Goal: Information Seeking & Learning: Learn about a topic

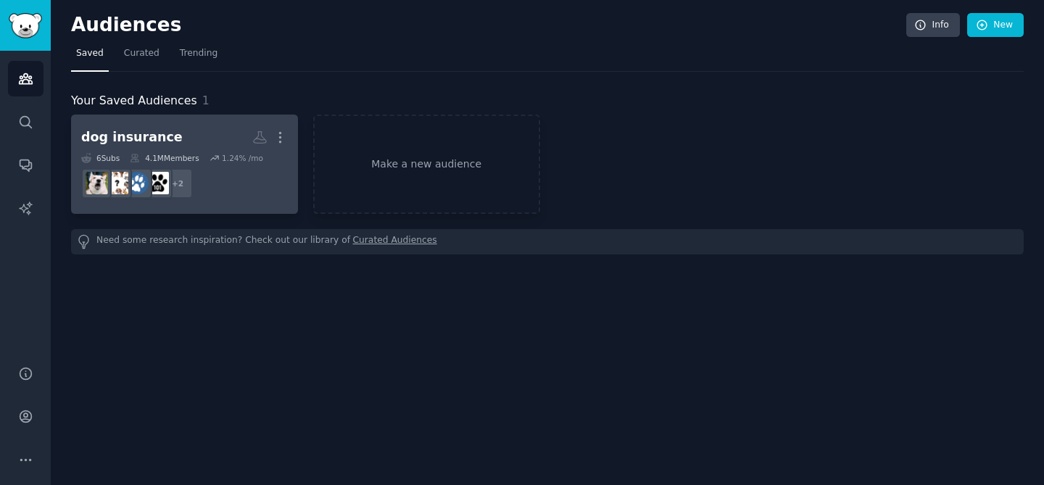
click at [163, 136] on div "dog insurance" at bounding box center [132, 137] width 102 height 18
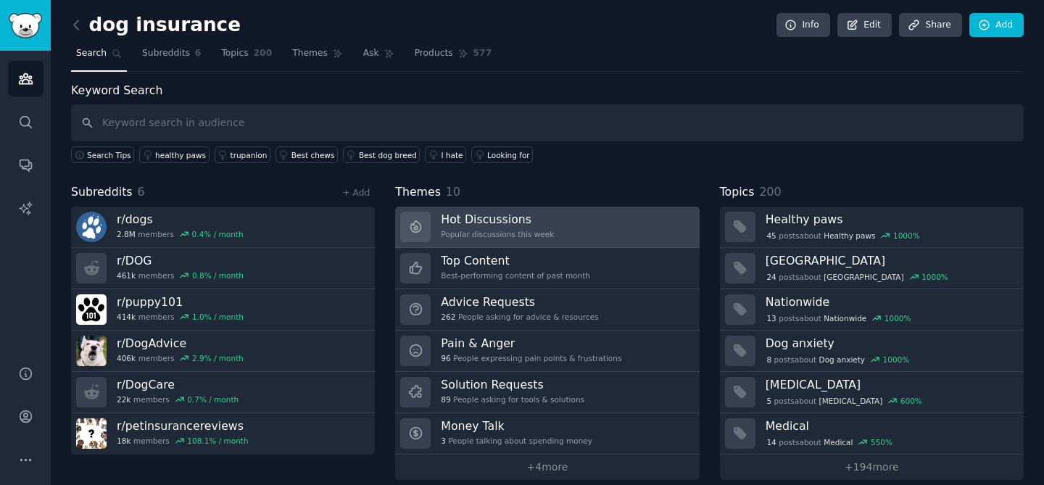
click at [485, 224] on h3 "Hot Discussions" at bounding box center [497, 219] width 113 height 15
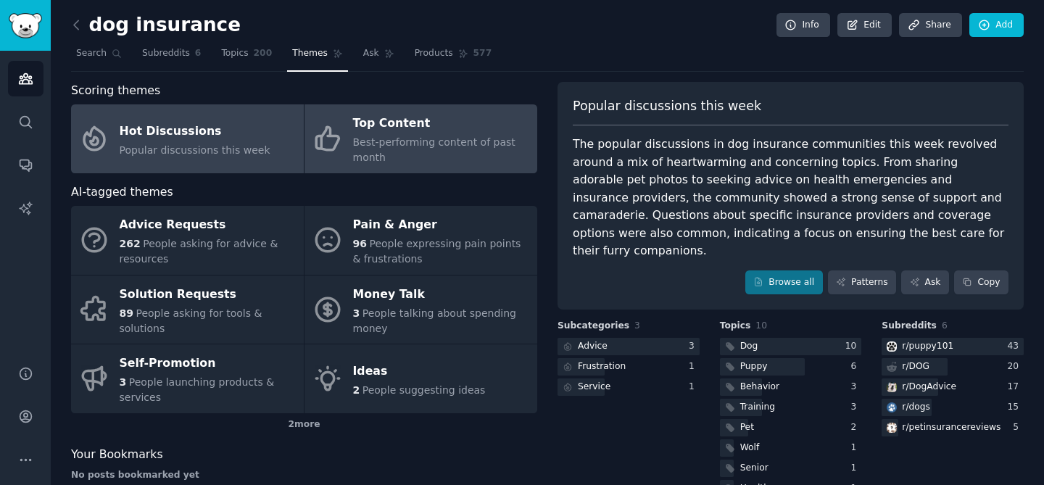
click at [423, 153] on div "Best-performing content of past month" at bounding box center [441, 150] width 177 height 30
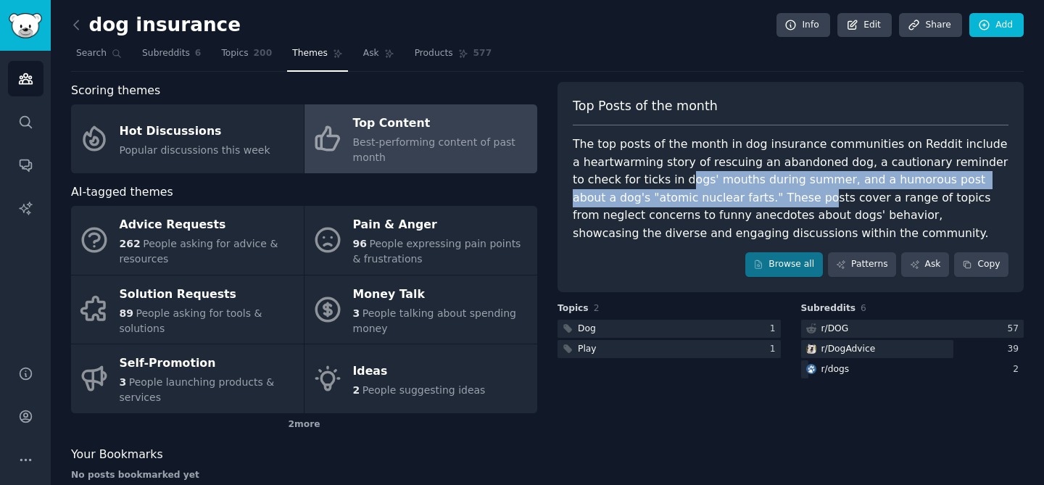
drag, startPoint x: 632, startPoint y: 172, endPoint x: 737, endPoint y: 191, distance: 106.2
click at [737, 191] on div "The top posts of the month in dog insurance communities on Reddit include a hea…" at bounding box center [791, 189] width 436 height 107
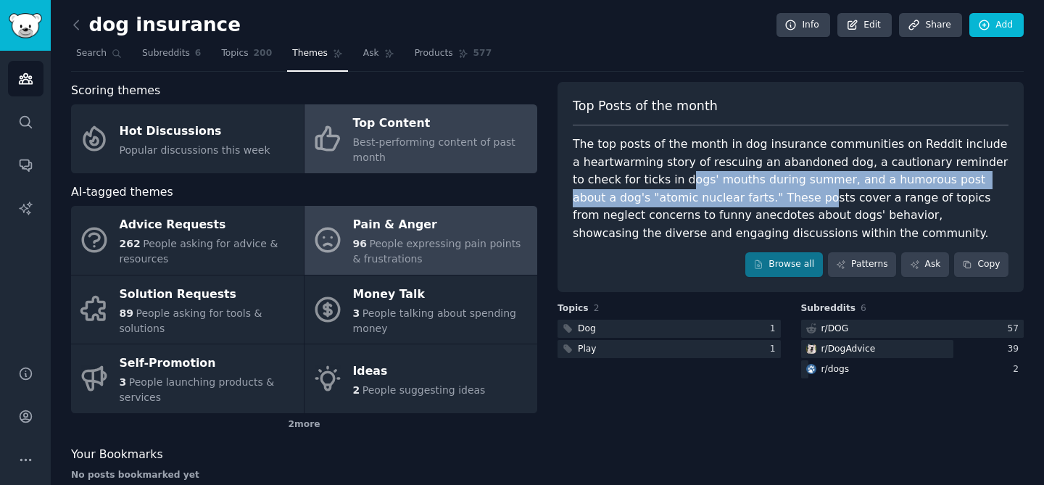
click at [397, 219] on div "Pain & Anger" at bounding box center [441, 225] width 177 height 23
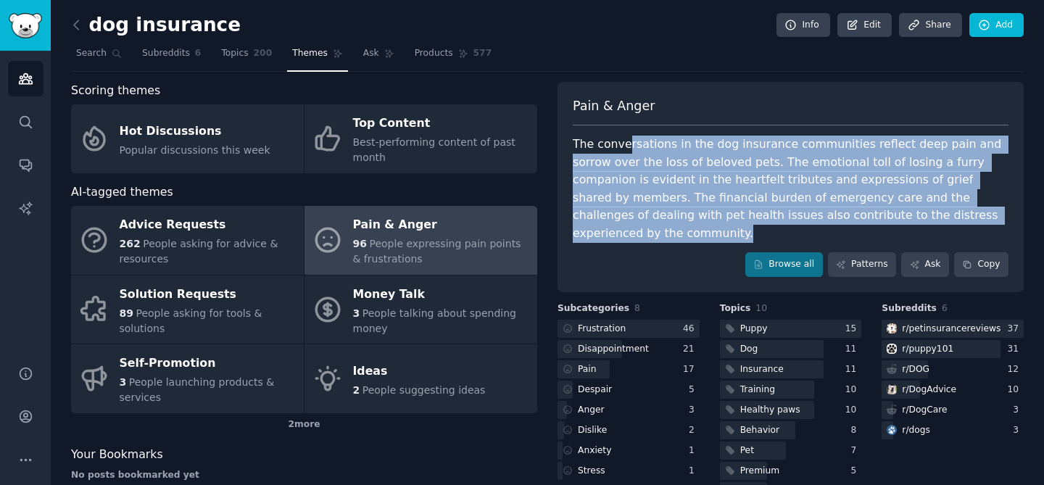
drag, startPoint x: 625, startPoint y: 146, endPoint x: 964, endPoint y: 209, distance: 344.4
click at [964, 209] on div "The conversations in the dog insurance communities reflect deep pain and sorrow…" at bounding box center [791, 189] width 436 height 107
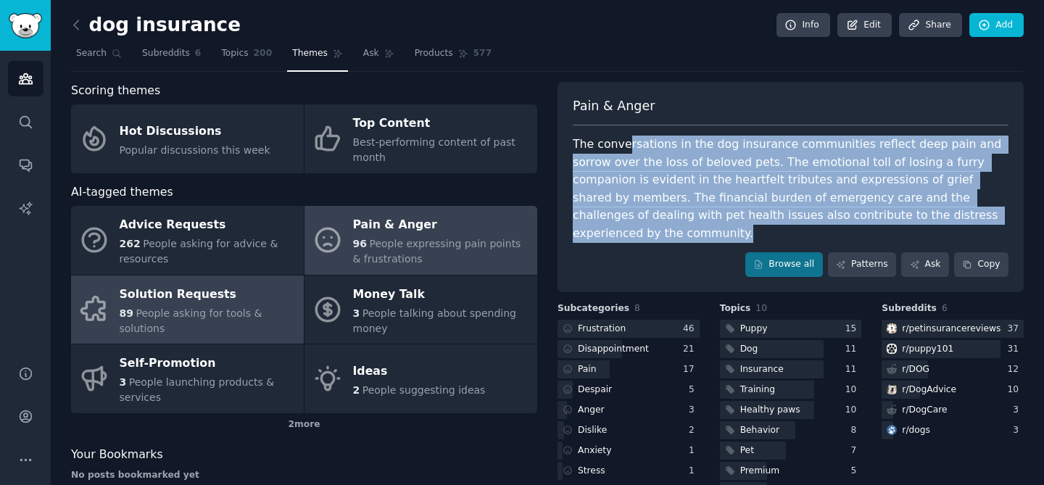
click at [181, 309] on span "People asking for tools & solutions" at bounding box center [191, 320] width 143 height 27
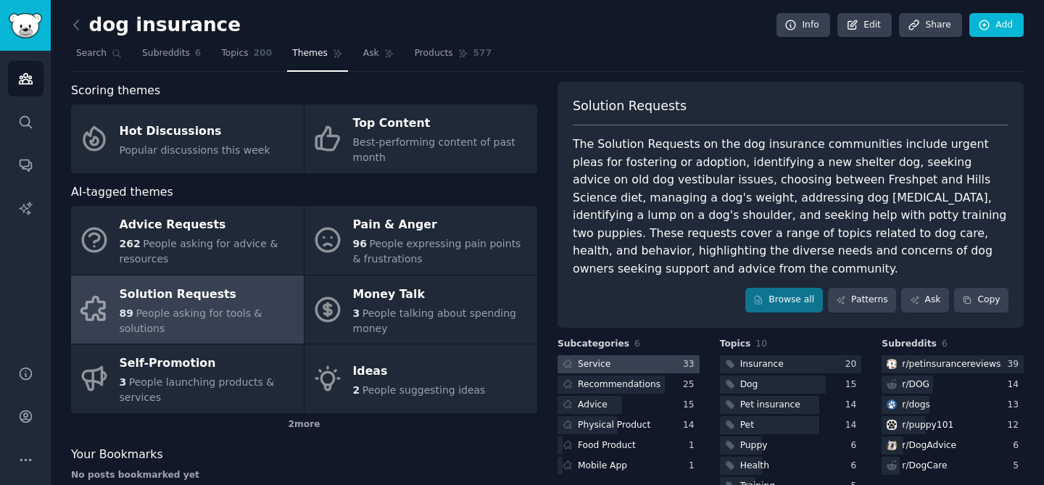
click at [649, 355] on div at bounding box center [629, 364] width 142 height 18
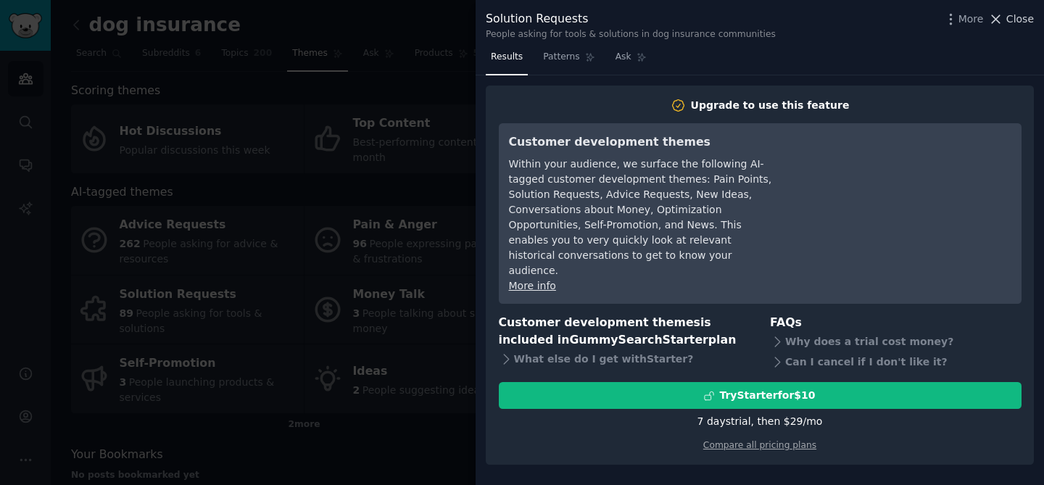
click at [1003, 17] on icon at bounding box center [995, 19] width 15 height 15
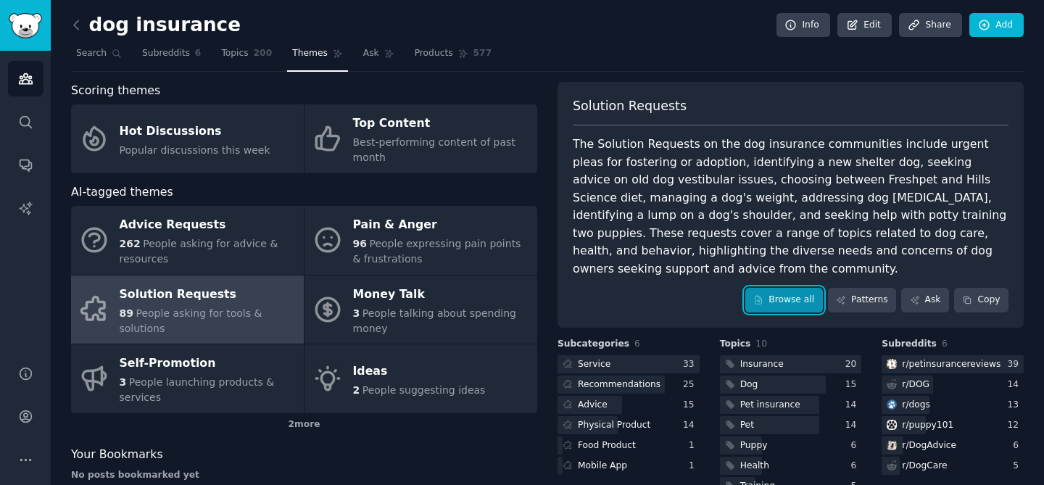
click at [787, 288] on link "Browse all" at bounding box center [784, 300] width 78 height 25
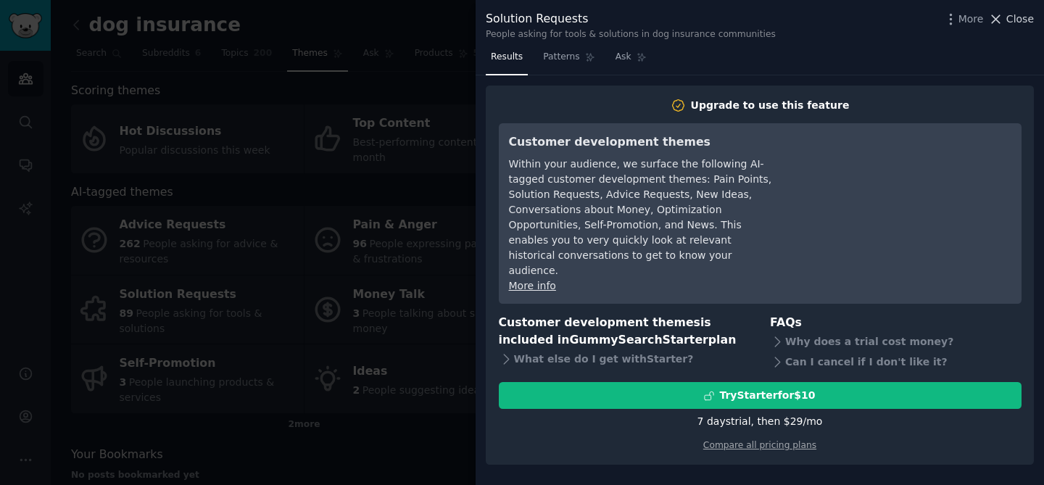
click at [1009, 23] on span "Close" at bounding box center [1020, 19] width 28 height 15
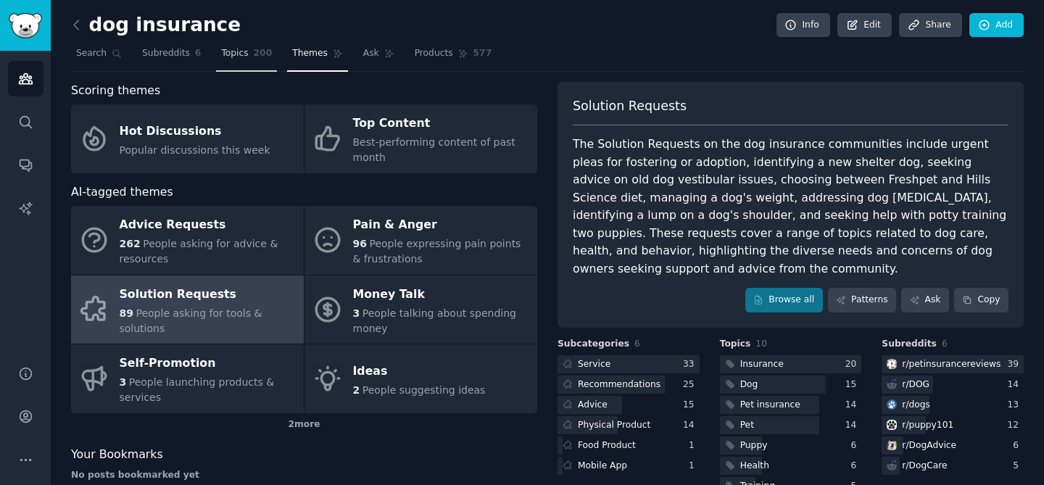
click at [229, 53] on span "Topics" at bounding box center [234, 53] width 27 height 13
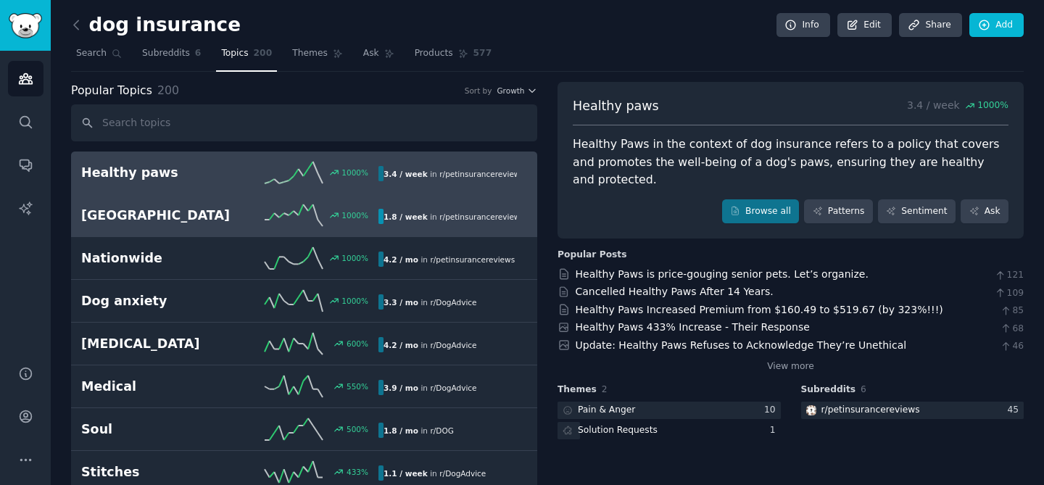
click at [197, 227] on link "Trupanion 1000 % 1.8 / week in r/ petinsurancereviews" at bounding box center [304, 215] width 466 height 43
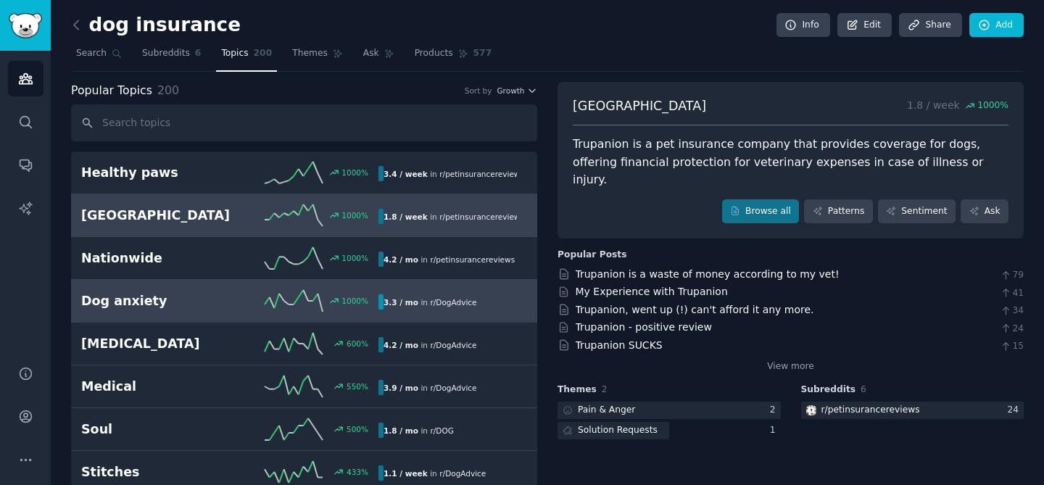
click at [193, 309] on h2 "Dog anxiety" at bounding box center [155, 301] width 149 height 18
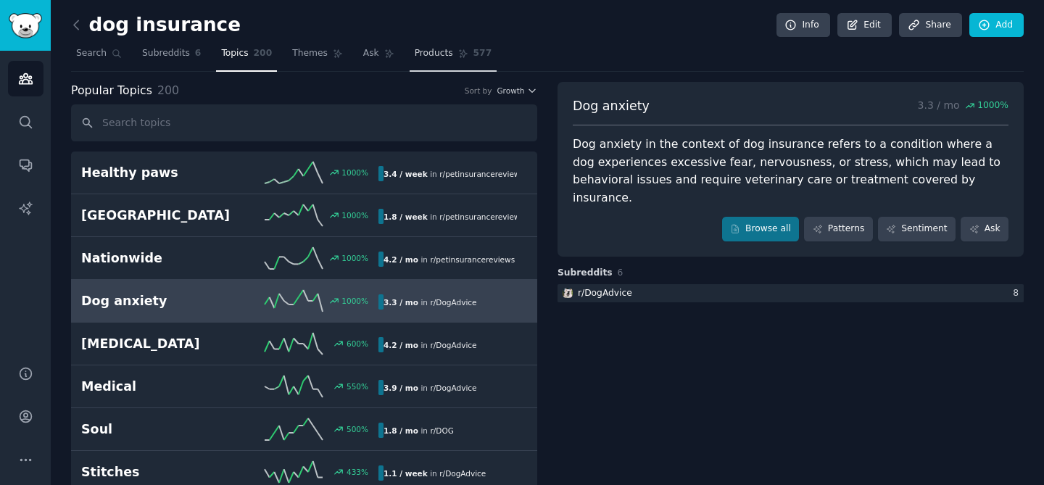
click at [458, 51] on icon at bounding box center [463, 54] width 10 height 10
